Goal: Task Accomplishment & Management: Manage account settings

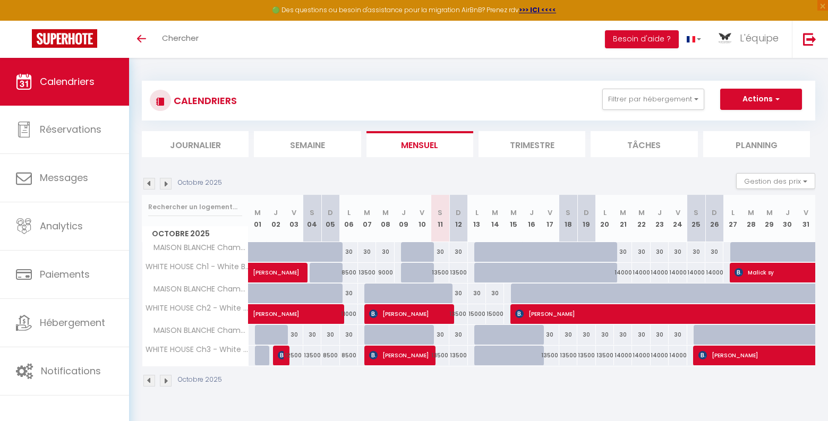
select select
click at [480, 255] on div at bounding box center [483, 252] width 18 height 20
type input "30"
select select "1"
type input "Lun 13 Octobre 2025"
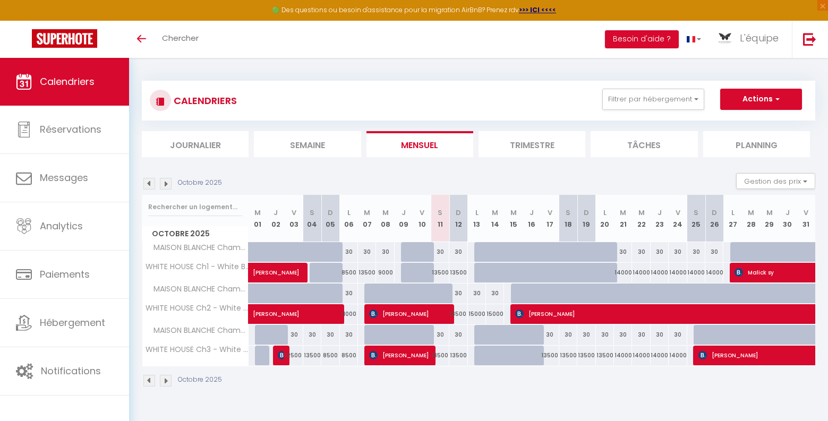
type input "[DATE]"
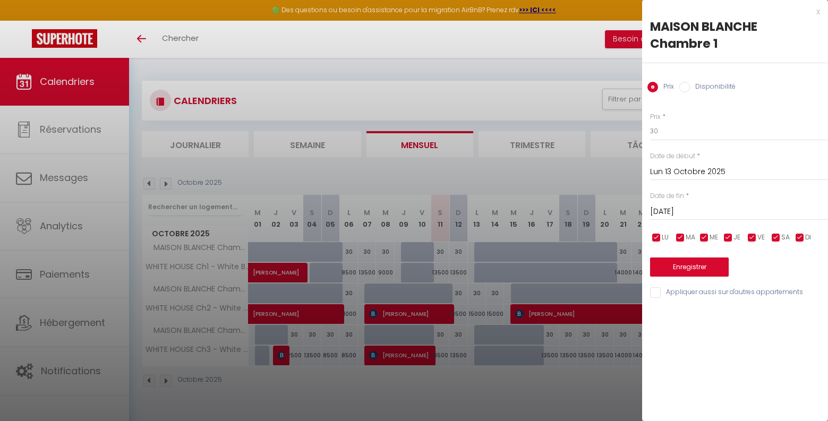
click at [688, 86] on input "Disponibilité" at bounding box center [684, 87] width 11 height 11
radio input "true"
radio input "false"
click at [674, 209] on input "[DATE]" at bounding box center [739, 213] width 178 height 14
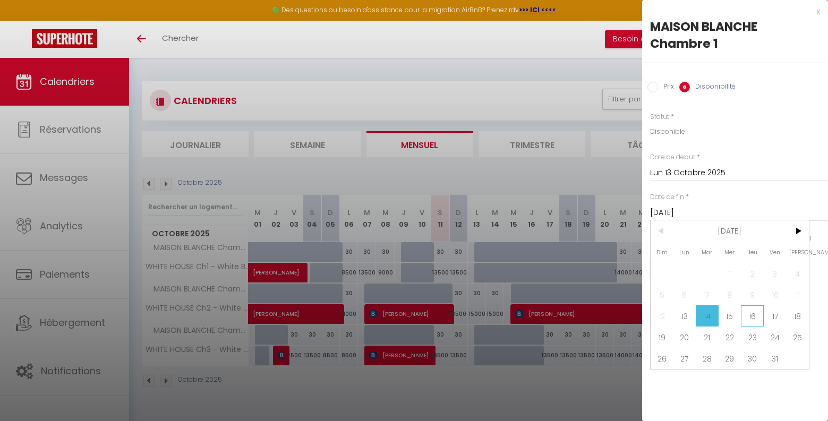
click at [759, 319] on span "16" at bounding box center [752, 315] width 23 height 21
type input "Jeu 16 Octobre 2025"
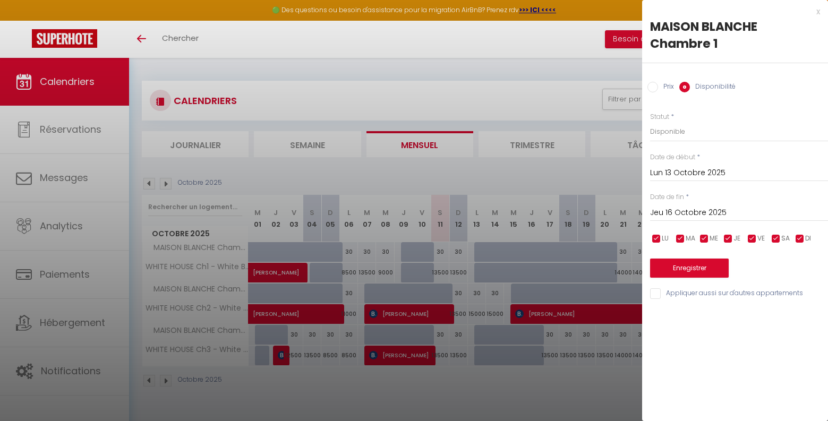
click at [661, 172] on input "Lun 13 Octobre 2025" at bounding box center [739, 173] width 178 height 14
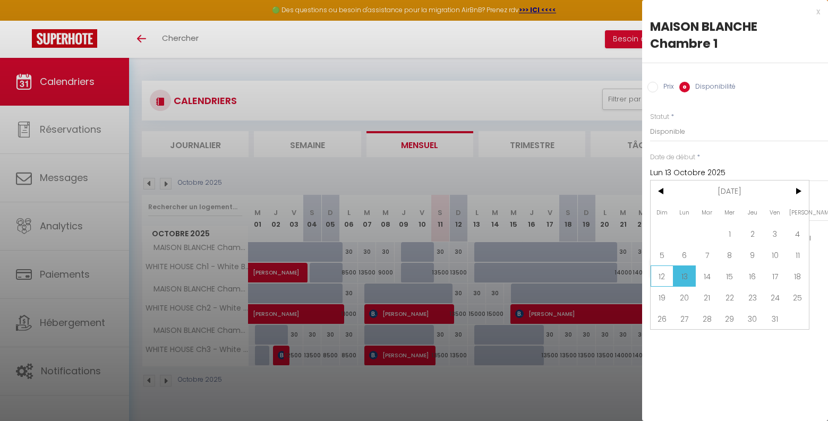
click at [664, 273] on span "12" at bounding box center [661, 275] width 23 height 21
type input "Dim 12 Octobre 2025"
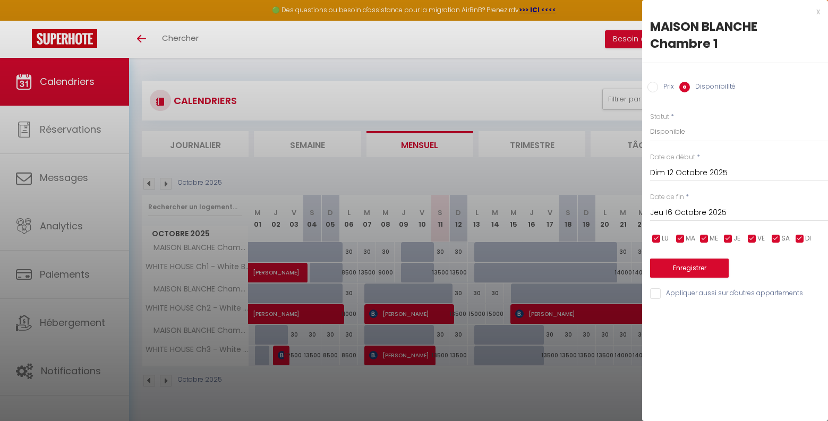
click at [678, 213] on input "Jeu 16 Octobre 2025" at bounding box center [739, 213] width 178 height 14
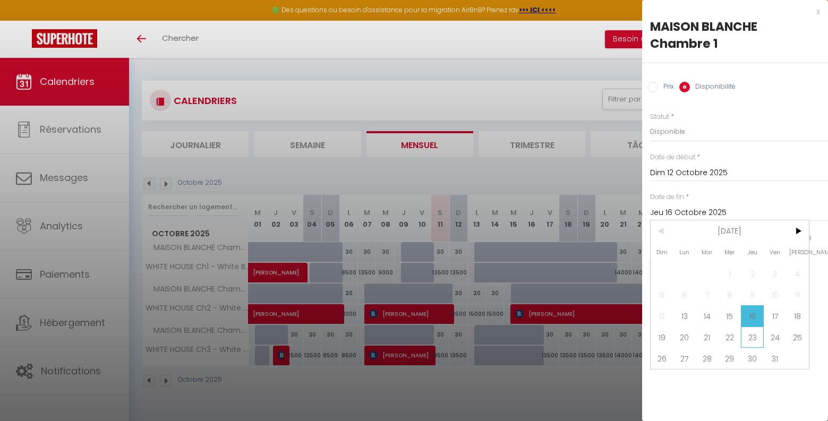
click at [743, 335] on span "23" at bounding box center [752, 337] width 23 height 21
type input "Jeu 23 Octobre 2025"
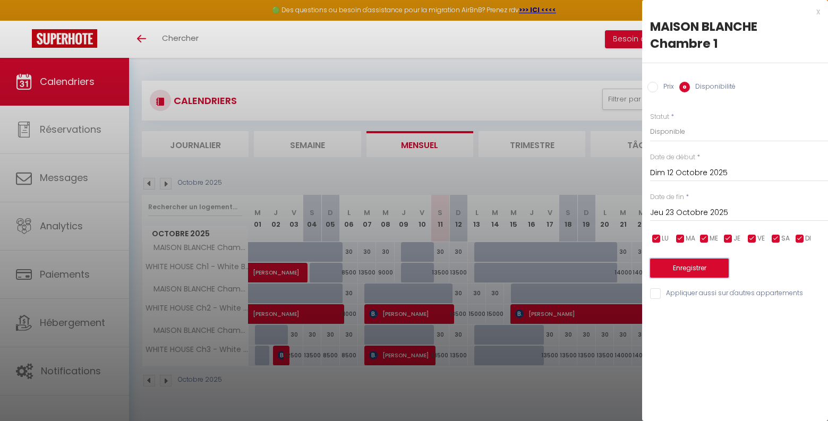
click at [679, 266] on button "Enregistrer" at bounding box center [689, 268] width 79 height 19
